Goal: Information Seeking & Learning: Learn about a topic

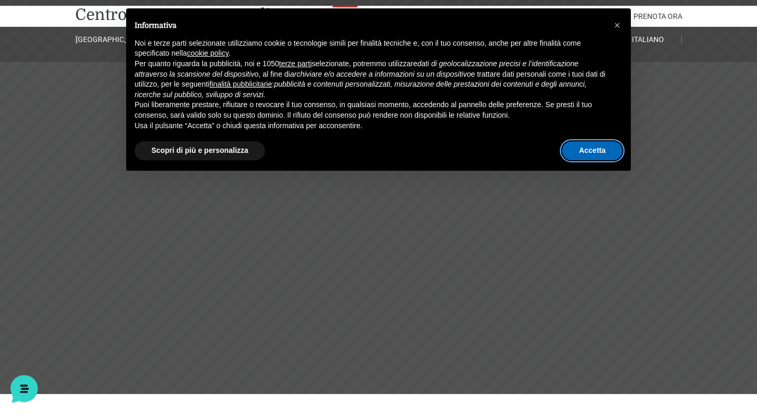
click at [578, 150] on button "Accetta" at bounding box center [592, 150] width 60 height 19
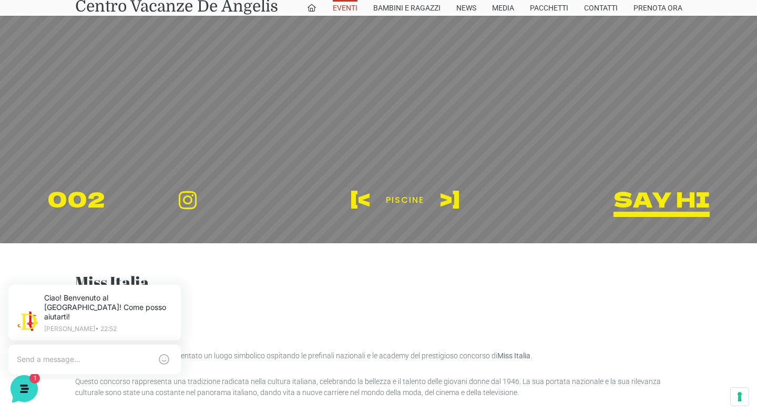
scroll to position [177, 0]
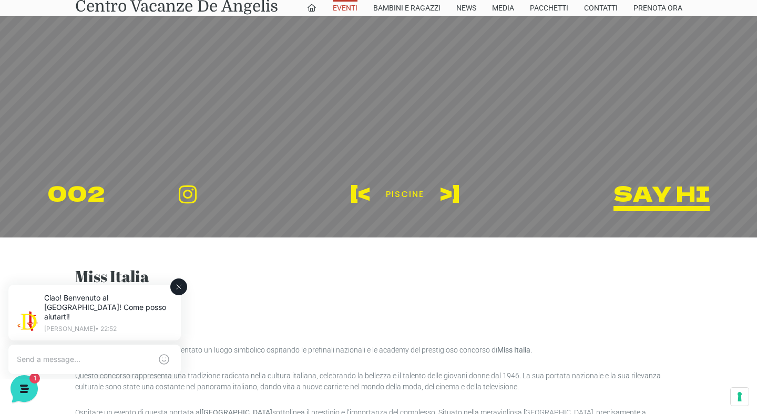
click at [177, 291] on icon at bounding box center [179, 287] width 8 height 8
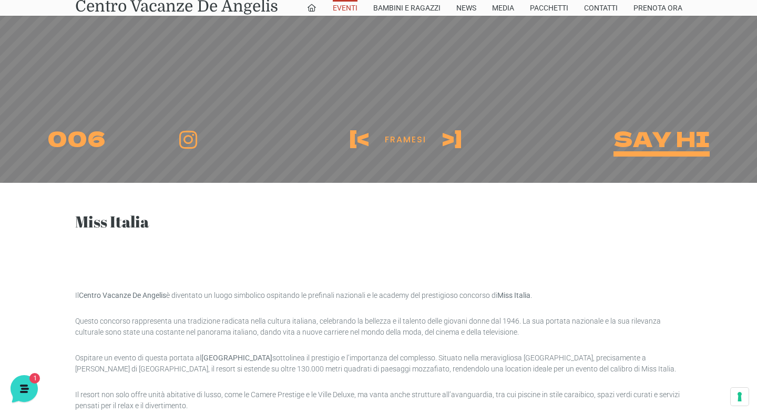
scroll to position [232, 0]
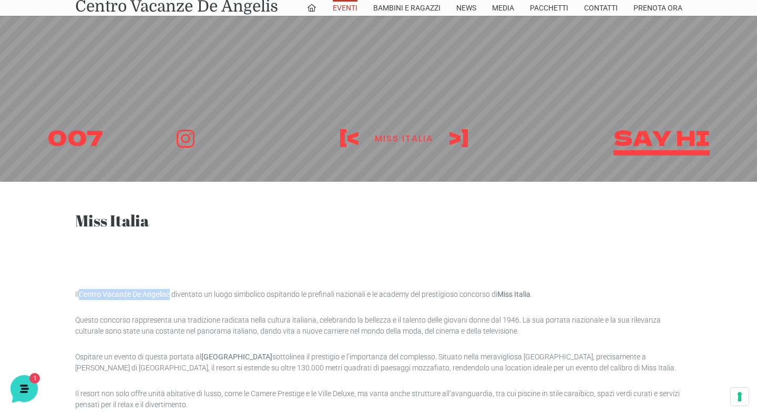
drag, startPoint x: 81, startPoint y: 296, endPoint x: 170, endPoint y: 296, distance: 88.9
click at [170, 296] on p "Il Centro Vacanze De Angelis è diventato un luogo simbolico ospitando le prefin…" at bounding box center [378, 294] width 607 height 11
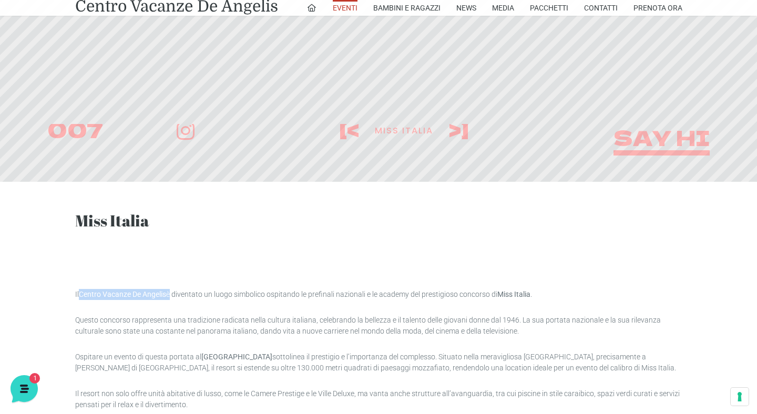
copy p "Centro Vacanze De Angelis"
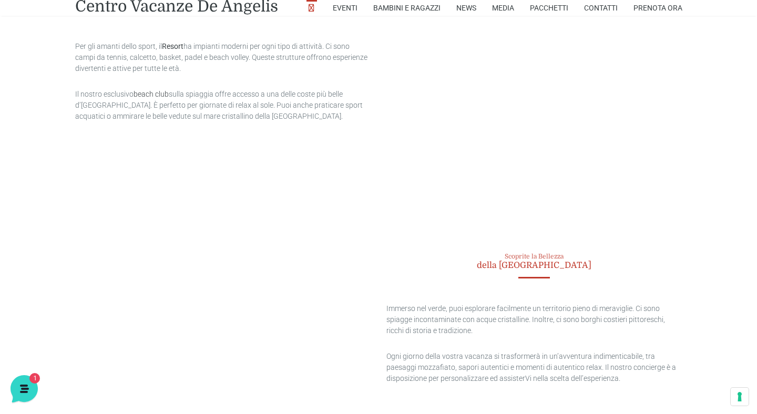
scroll to position [1970, 0]
